Goal: Find specific page/section: Find specific page/section

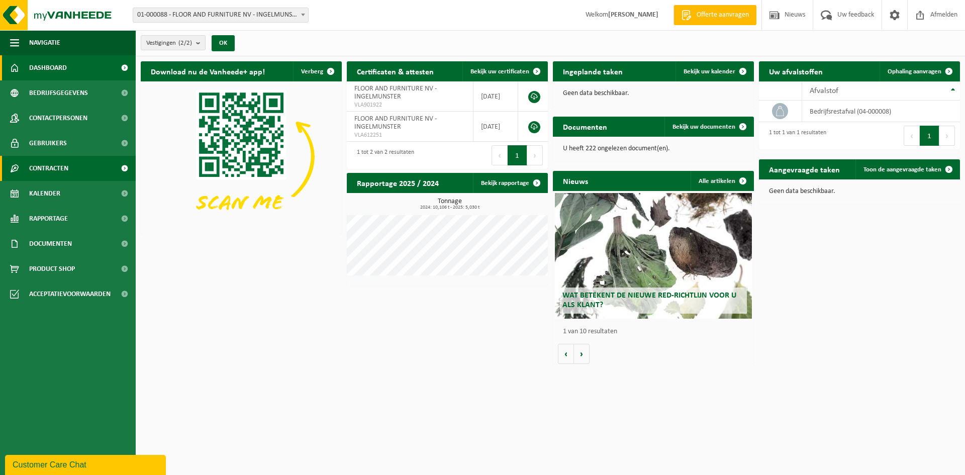
click at [46, 167] on span "Contracten" at bounding box center [48, 168] width 39 height 25
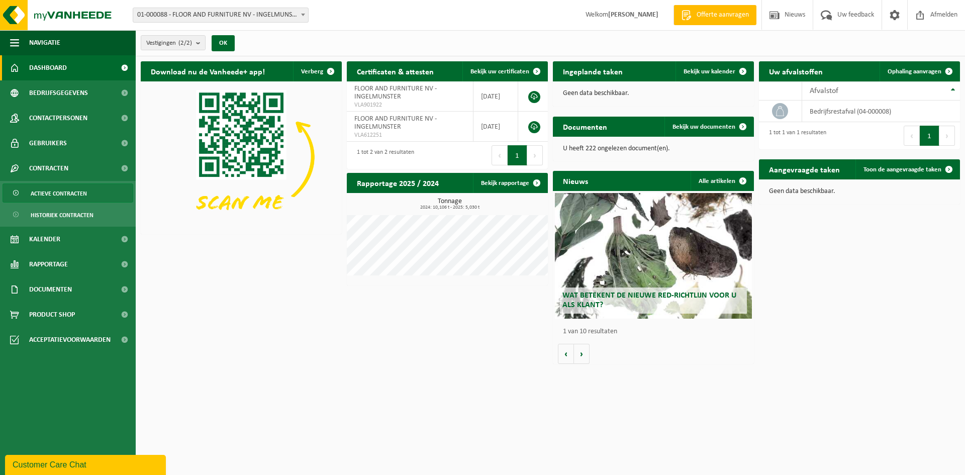
click at [49, 191] on span "Actieve contracten" at bounding box center [59, 193] width 56 height 19
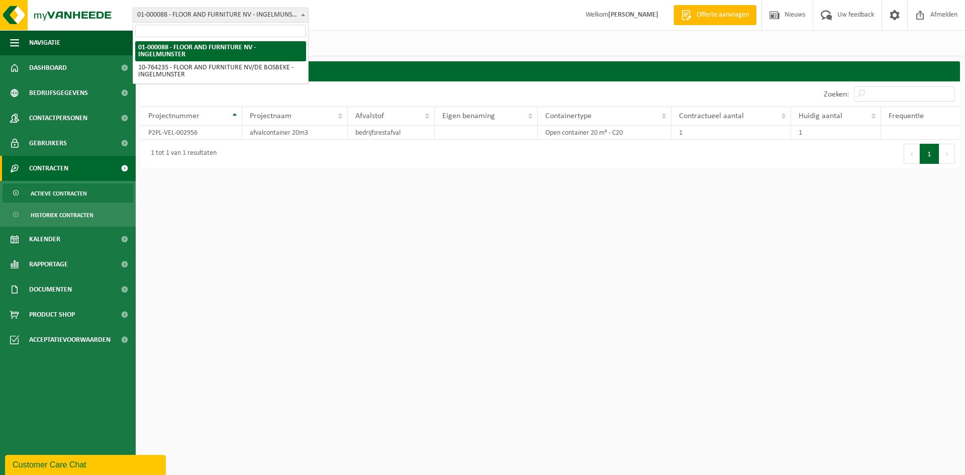
click at [300, 11] on span at bounding box center [303, 14] width 10 height 13
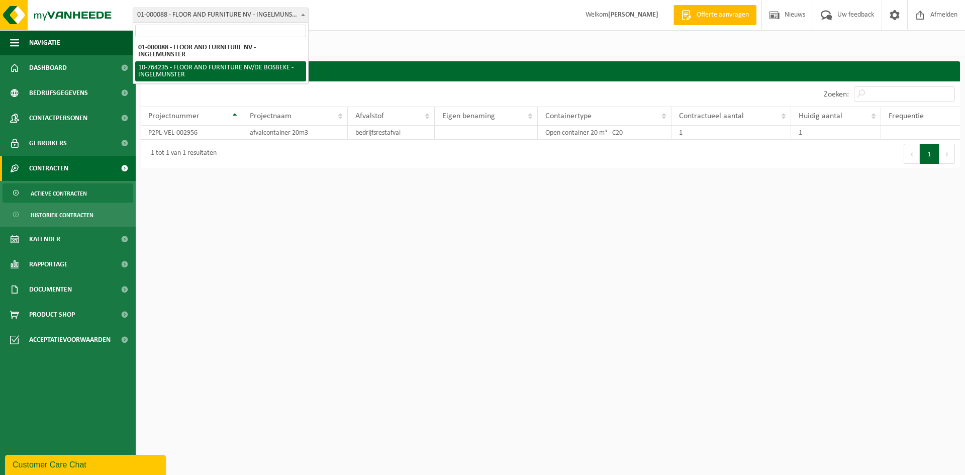
select select "19582"
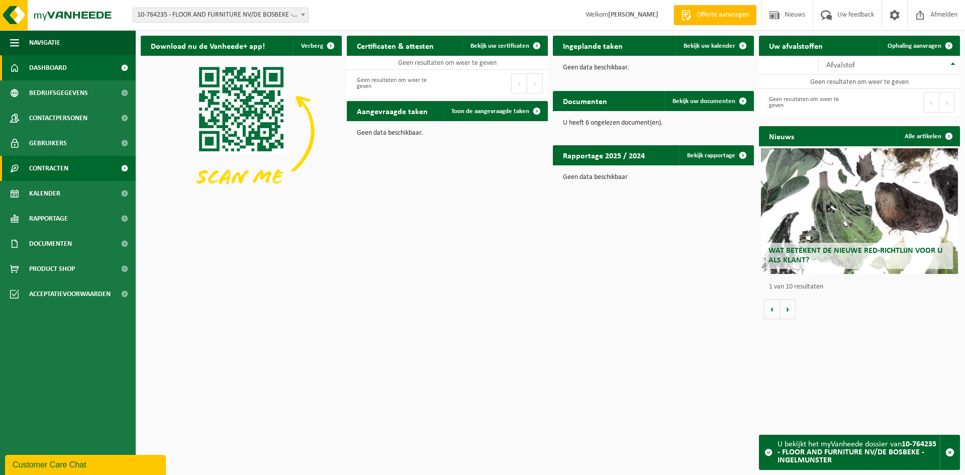
click at [61, 169] on span "Contracten" at bounding box center [48, 168] width 39 height 25
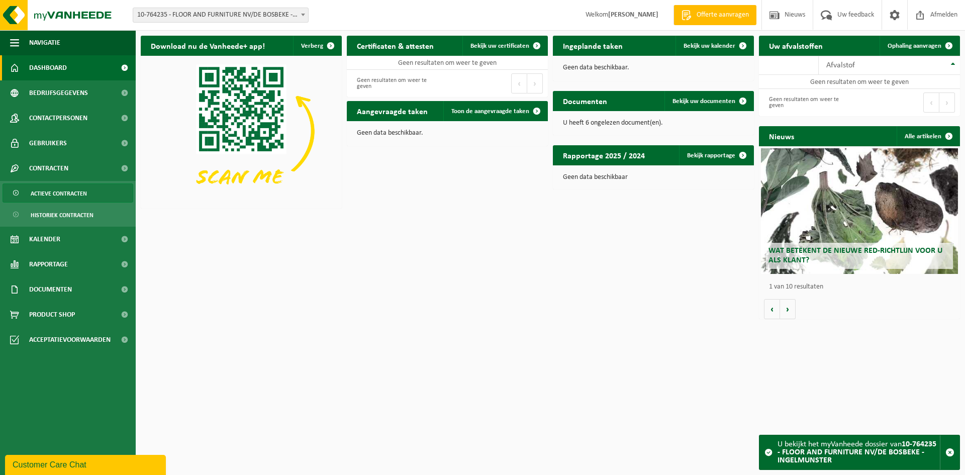
click at [74, 196] on span "Actieve contracten" at bounding box center [59, 193] width 56 height 19
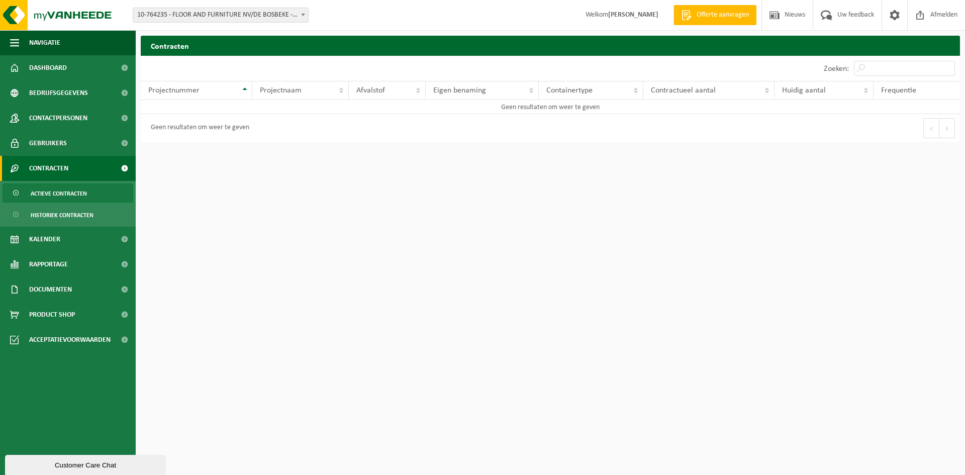
click at [619, 13] on strong "[PERSON_NAME]" at bounding box center [633, 15] width 50 height 8
click at [890, 16] on span at bounding box center [894, 15] width 15 height 30
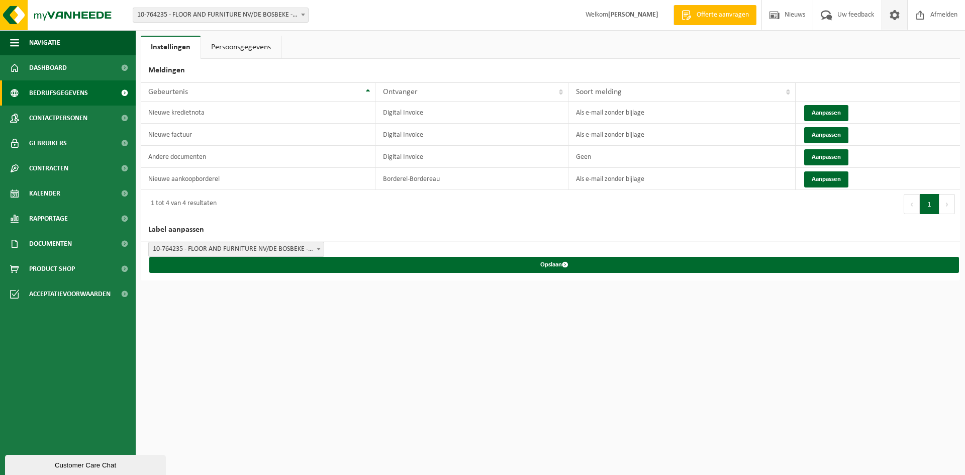
click at [51, 97] on span "Bedrijfsgegevens" at bounding box center [58, 92] width 59 height 25
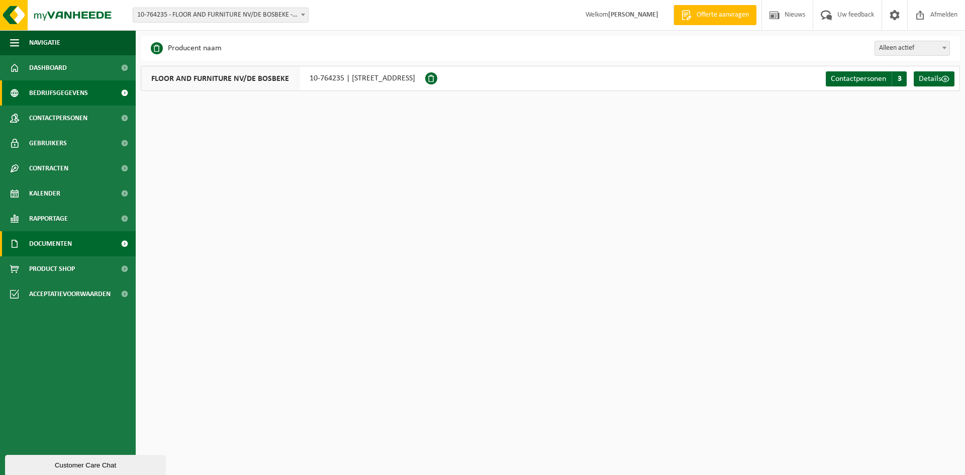
click at [42, 236] on span "Documenten" at bounding box center [50, 243] width 43 height 25
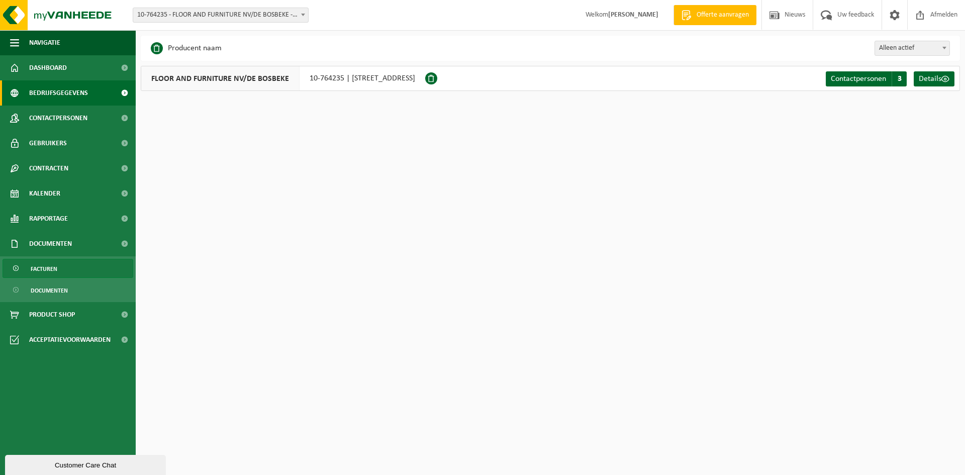
click at [45, 268] on span "Facturen" at bounding box center [44, 268] width 27 height 19
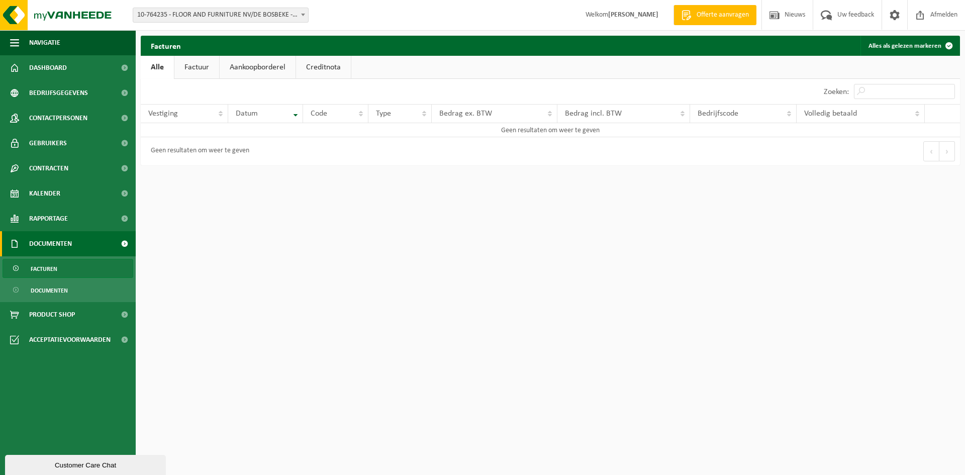
click at [187, 62] on link "Factuur" at bounding box center [196, 67] width 45 height 23
click at [250, 65] on link "Aankoopborderel" at bounding box center [259, 67] width 76 height 23
click at [325, 65] on link "Creditnota" at bounding box center [328, 67] width 55 height 23
click at [80, 88] on span "Bedrijfsgegevens" at bounding box center [58, 92] width 59 height 25
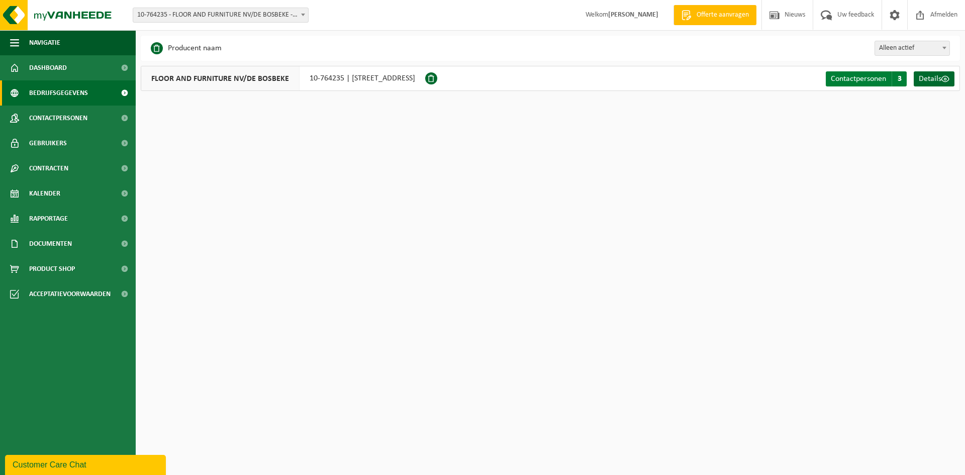
click at [881, 81] on span "Contactpersonen" at bounding box center [858, 79] width 55 height 8
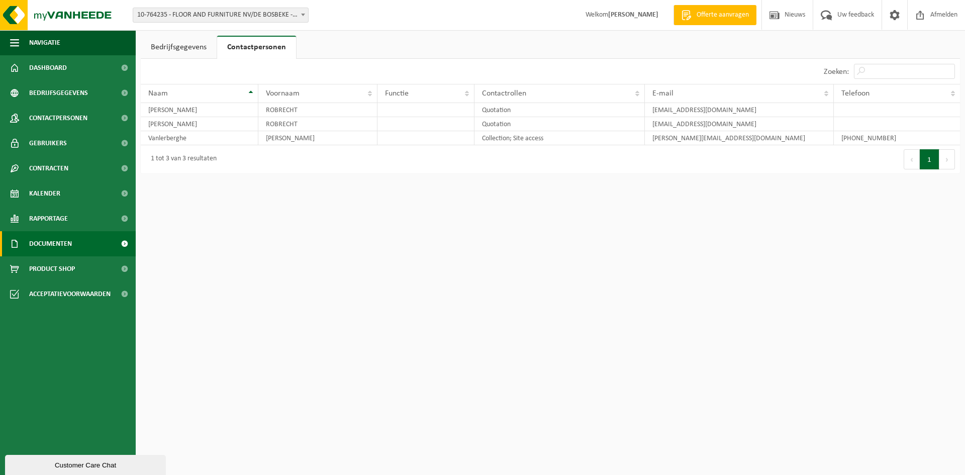
click at [60, 243] on span "Documenten" at bounding box center [50, 243] width 43 height 25
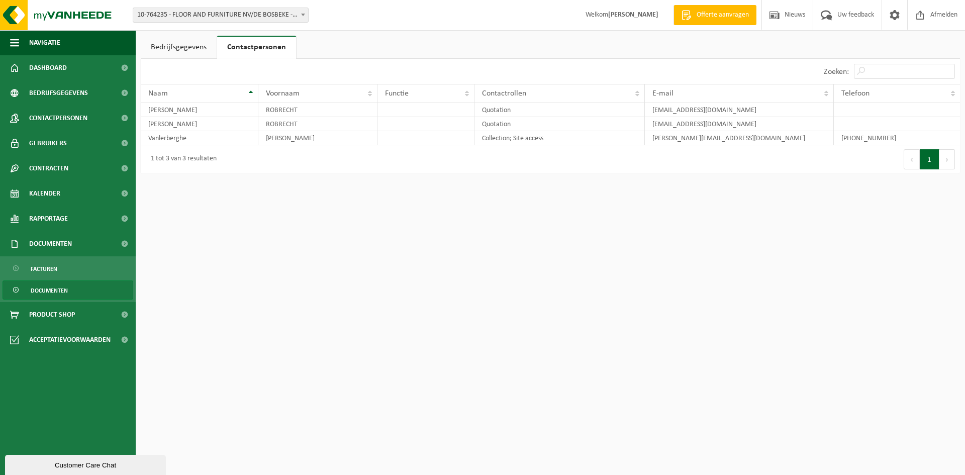
click at [51, 293] on span "Documenten" at bounding box center [49, 290] width 37 height 19
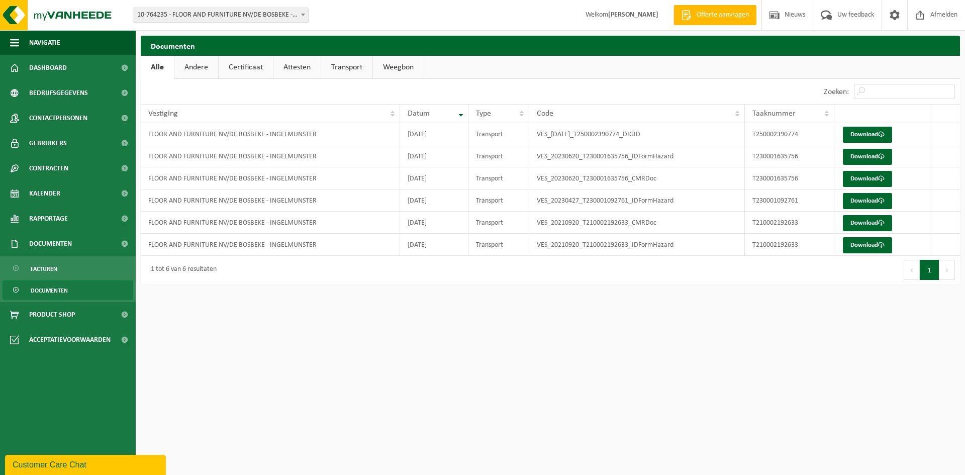
click at [302, 12] on span at bounding box center [303, 14] width 10 height 13
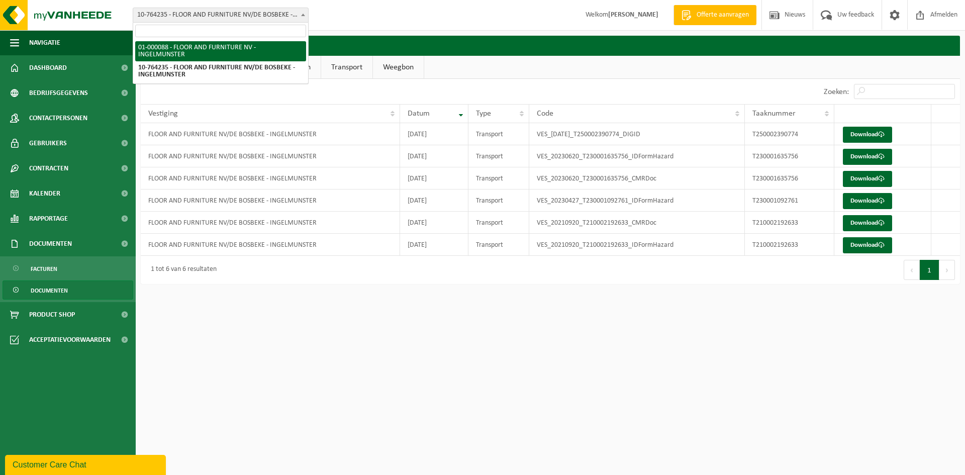
select select "18370"
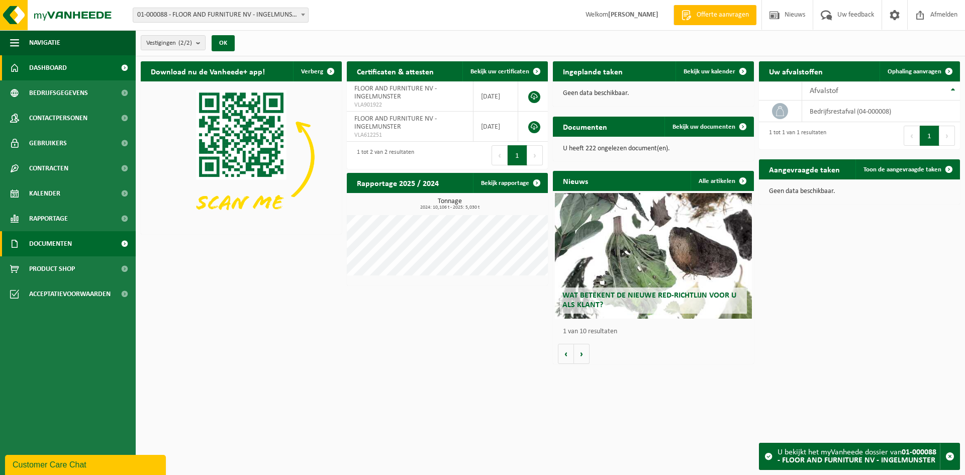
click at [43, 242] on span "Documenten" at bounding box center [50, 243] width 43 height 25
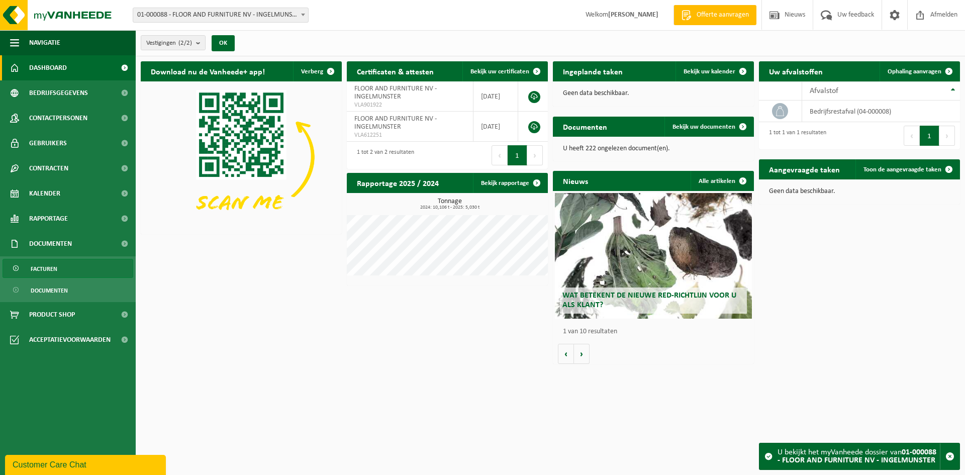
click at [38, 265] on span "Facturen" at bounding box center [44, 268] width 27 height 19
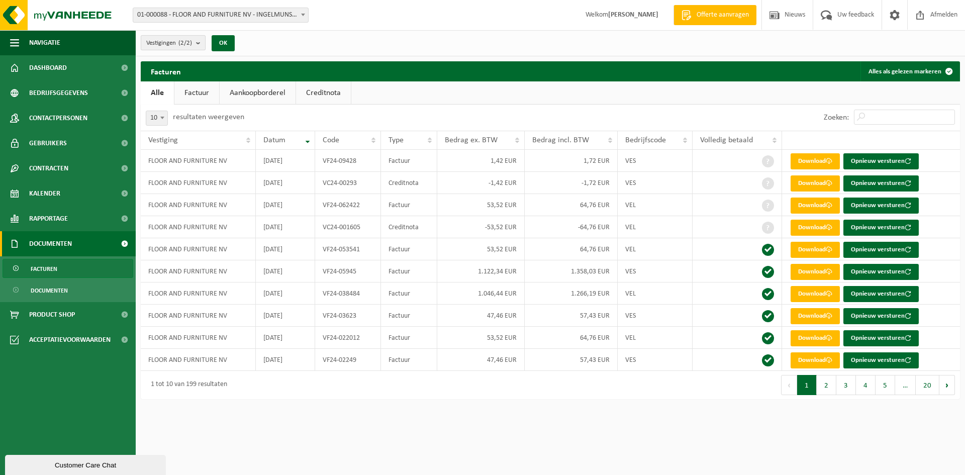
click at [203, 44] on b "submit" at bounding box center [200, 43] width 9 height 14
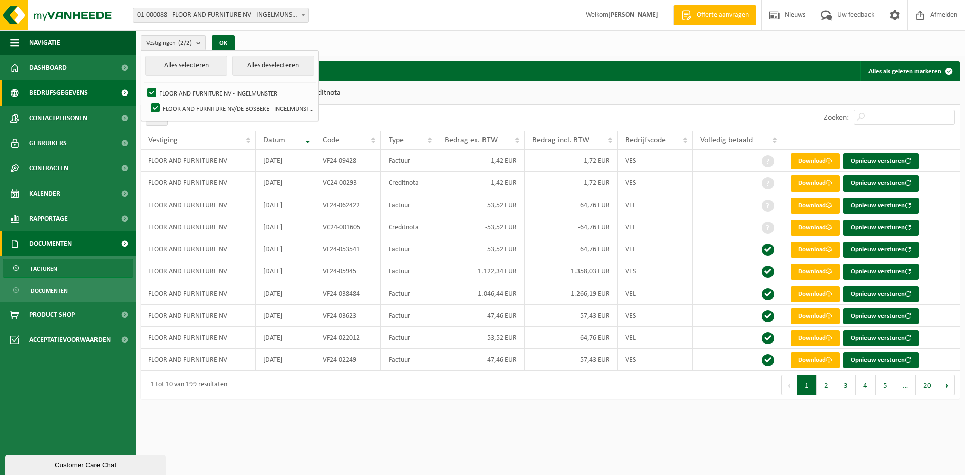
click at [60, 92] on span "Bedrijfsgegevens" at bounding box center [58, 92] width 59 height 25
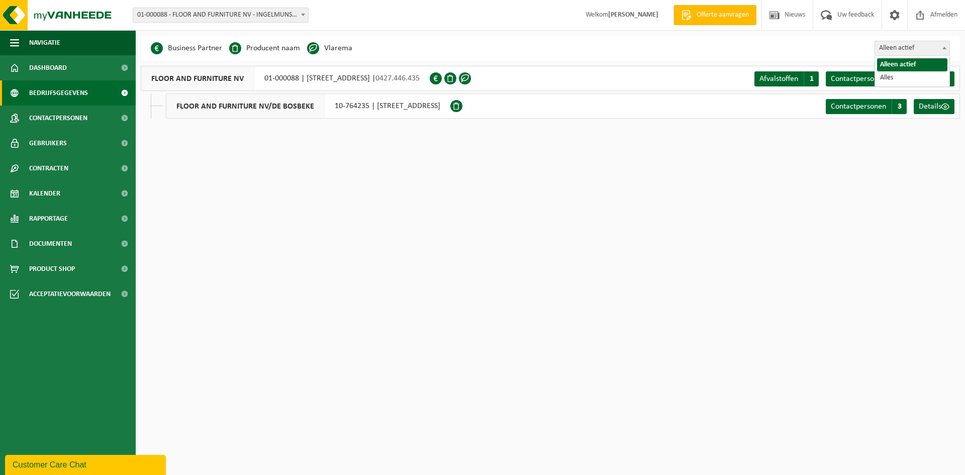
click at [916, 46] on span "Alleen actief" at bounding box center [912, 48] width 74 height 14
select select "true"
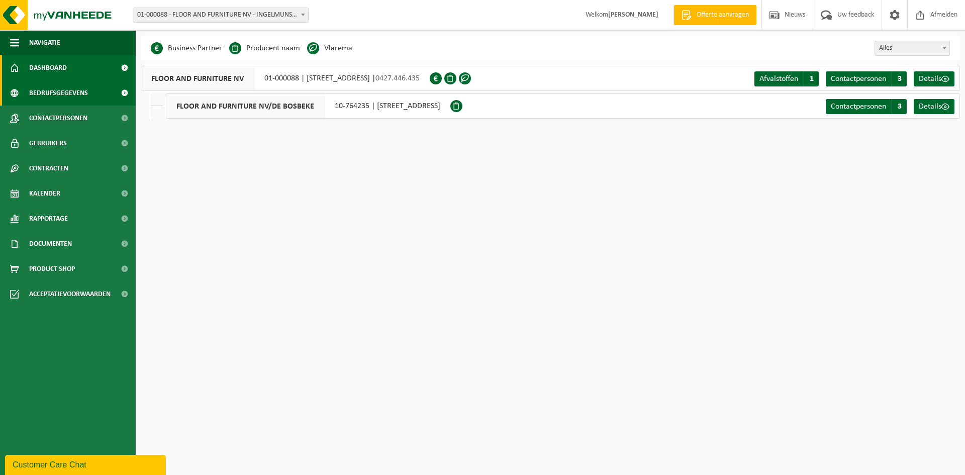
click at [88, 68] on link "Dashboard" at bounding box center [68, 67] width 136 height 25
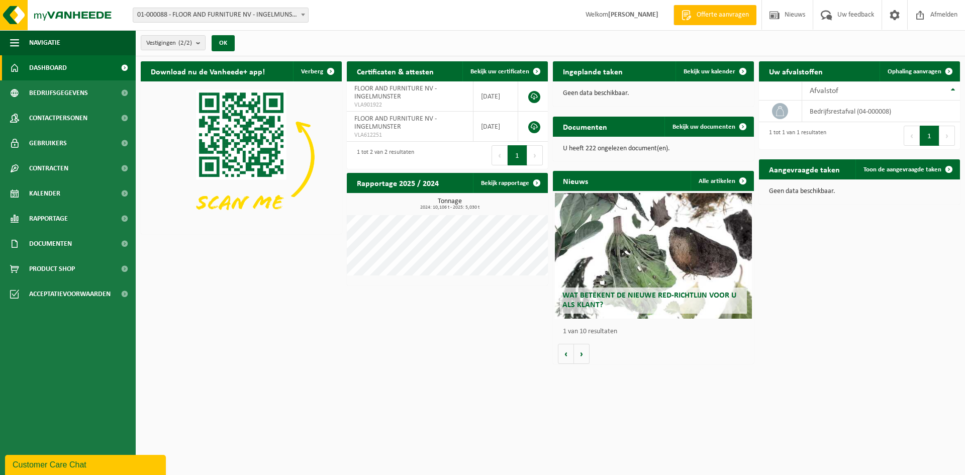
click at [635, 17] on strong "[PERSON_NAME]" at bounding box center [633, 15] width 50 height 8
click at [45, 86] on span "Bedrijfsgegevens" at bounding box center [58, 92] width 59 height 25
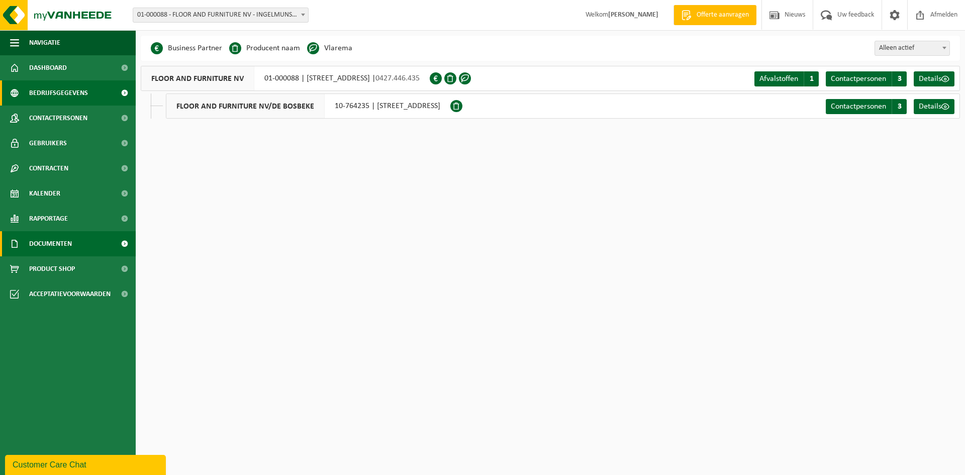
click at [61, 237] on span "Documenten" at bounding box center [50, 243] width 43 height 25
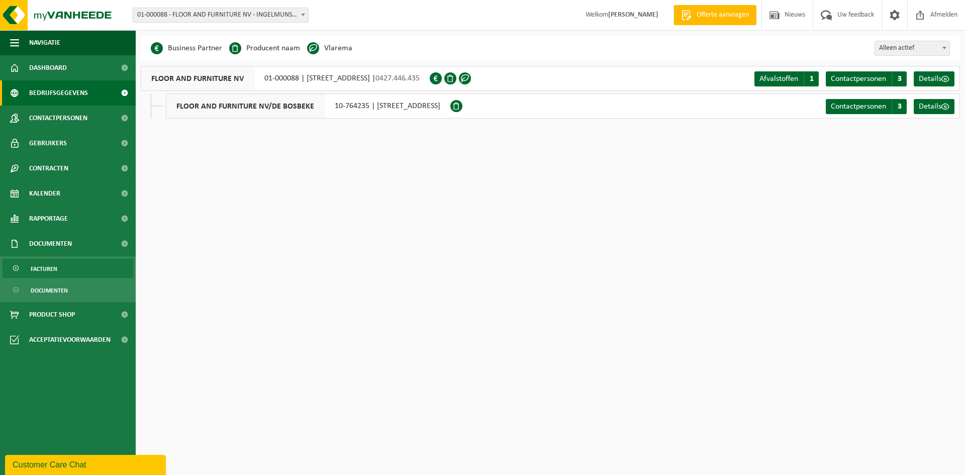
click at [49, 270] on span "Facturen" at bounding box center [44, 268] width 27 height 19
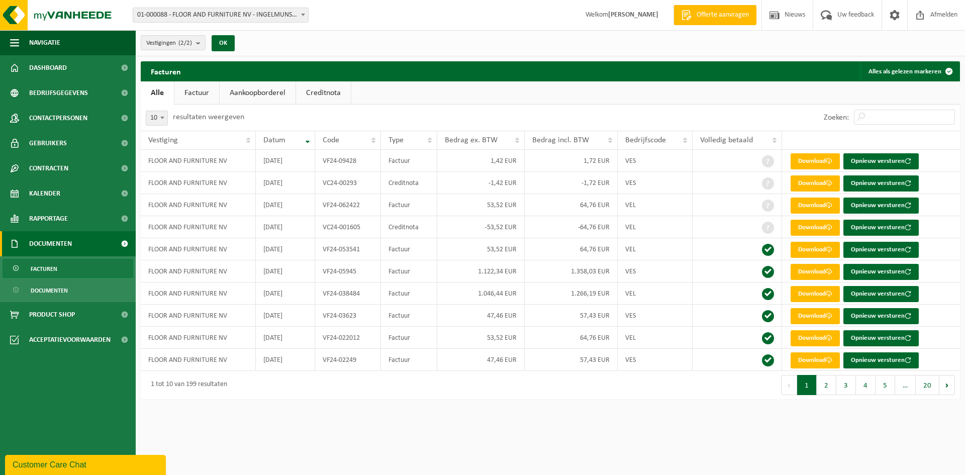
click at [216, 90] on link "Factuur" at bounding box center [196, 92] width 45 height 23
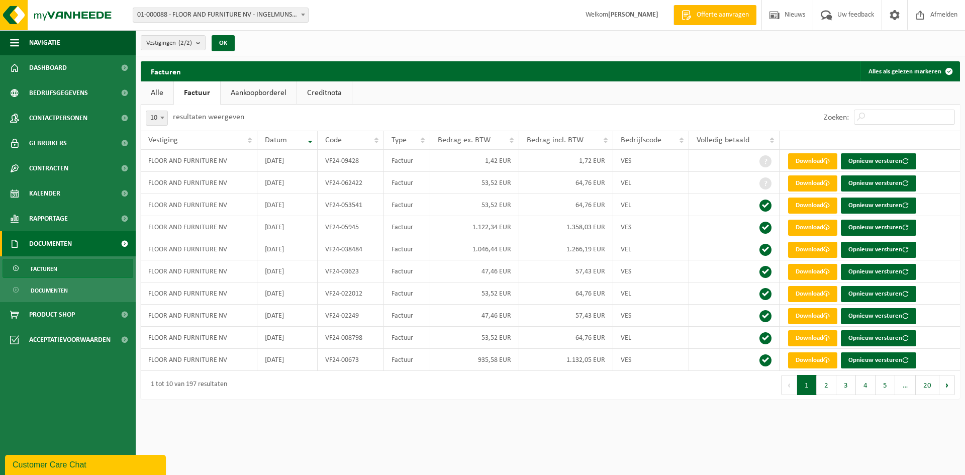
click at [201, 90] on link "Factuur" at bounding box center [197, 92] width 46 height 23
click at [637, 16] on strong "[PERSON_NAME]" at bounding box center [633, 15] width 50 height 8
